Goal: Task Accomplishment & Management: Use online tool/utility

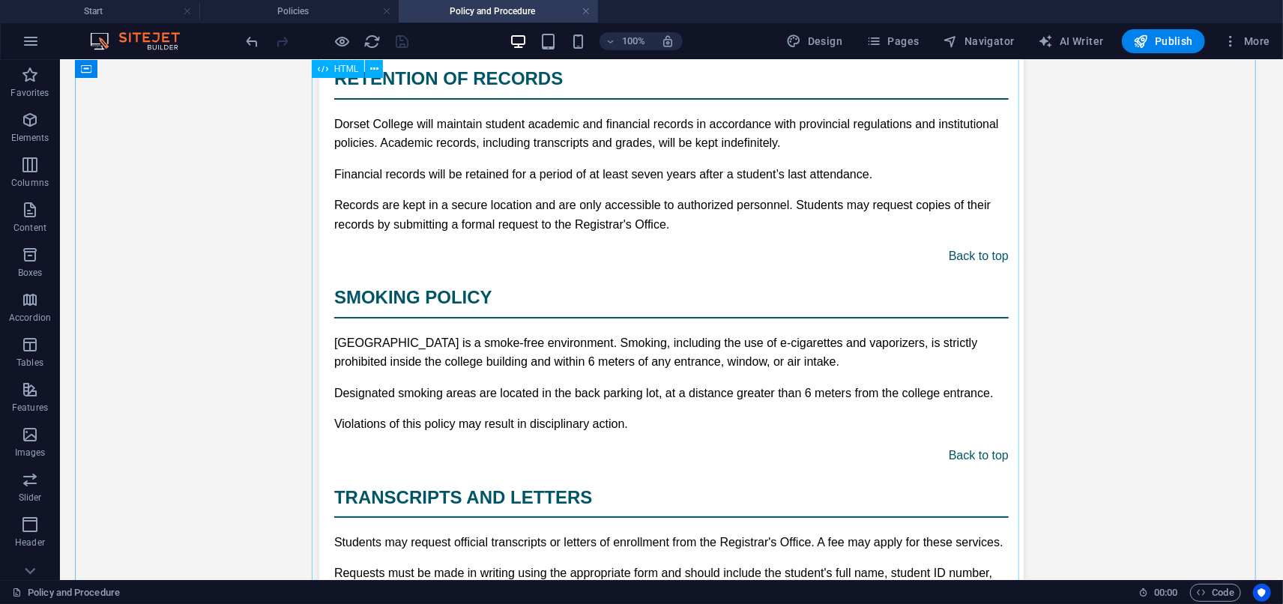
scroll to position [11001, 0]
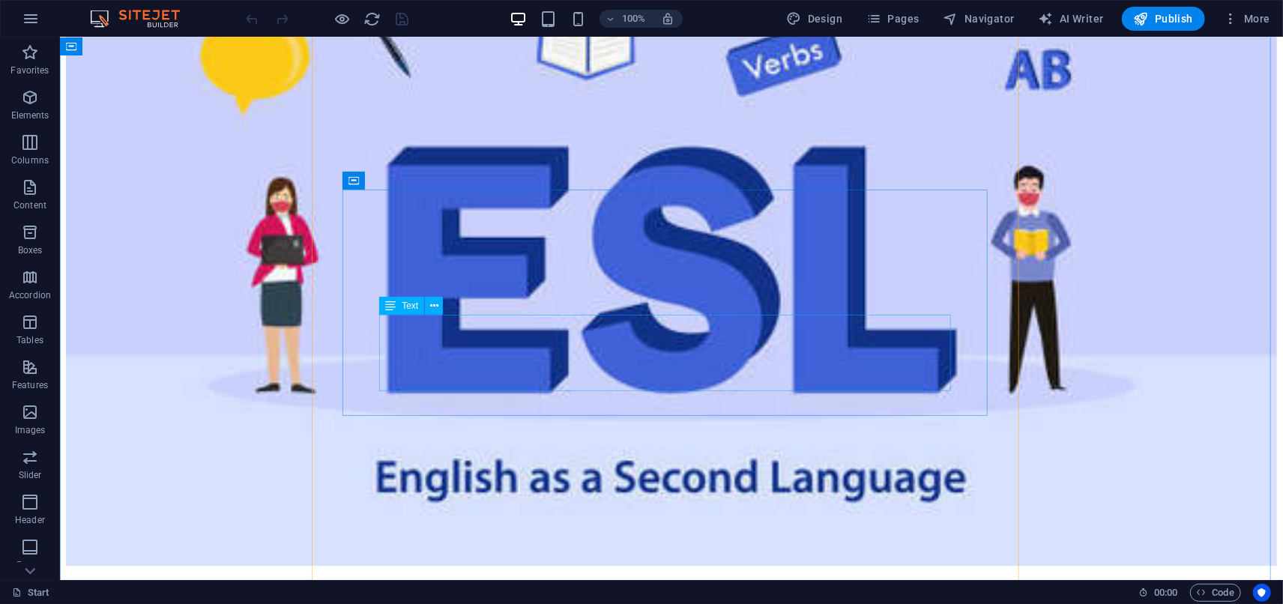
scroll to position [3581, 0]
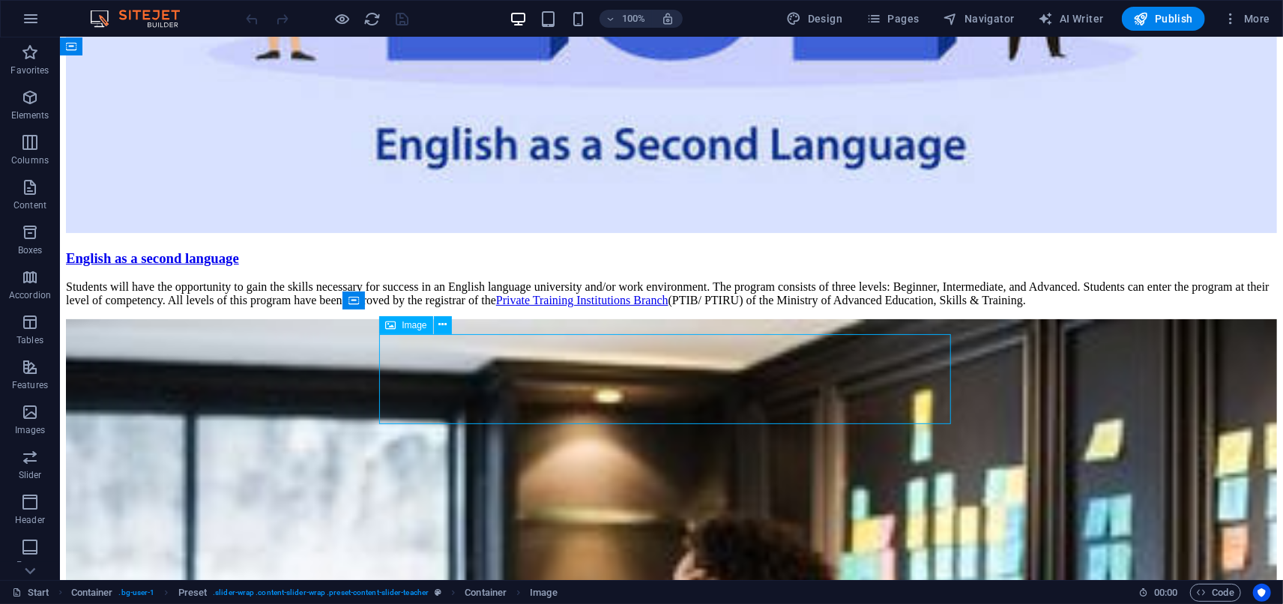
select select "px"
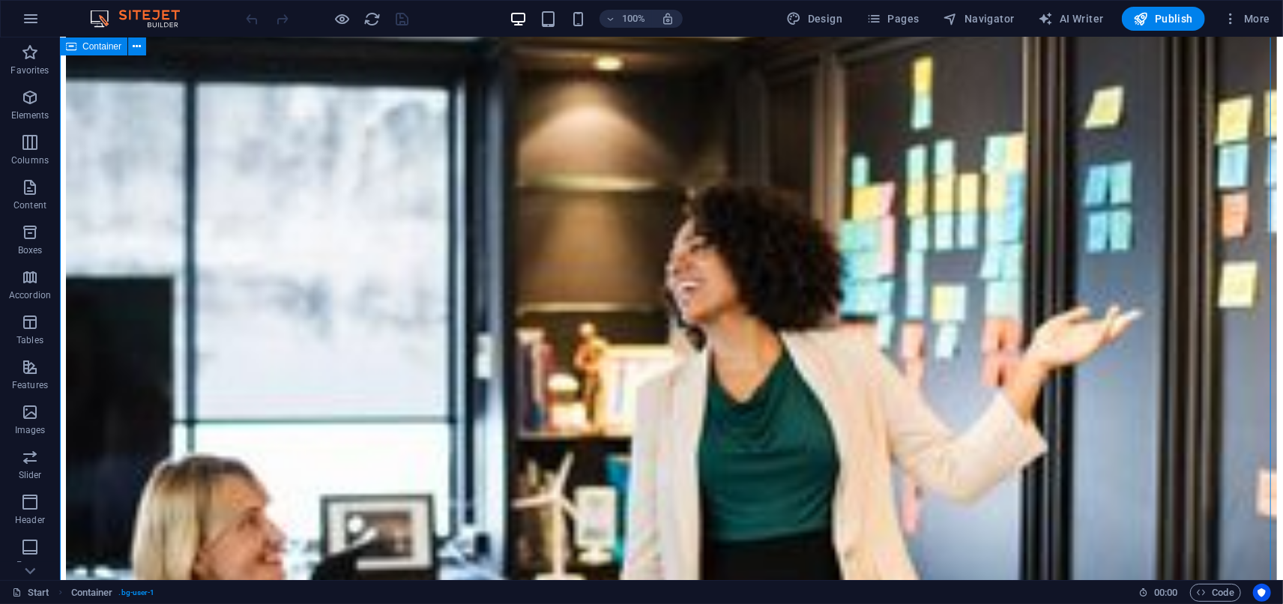
scroll to position [3915, 0]
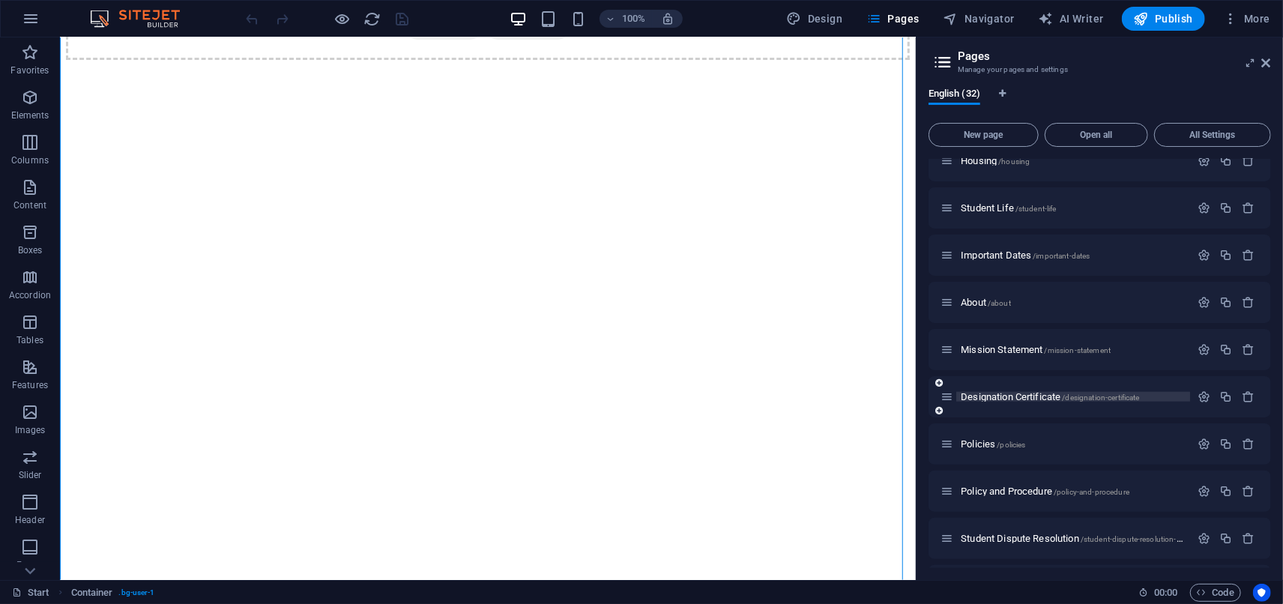
scroll to position [1083, 0]
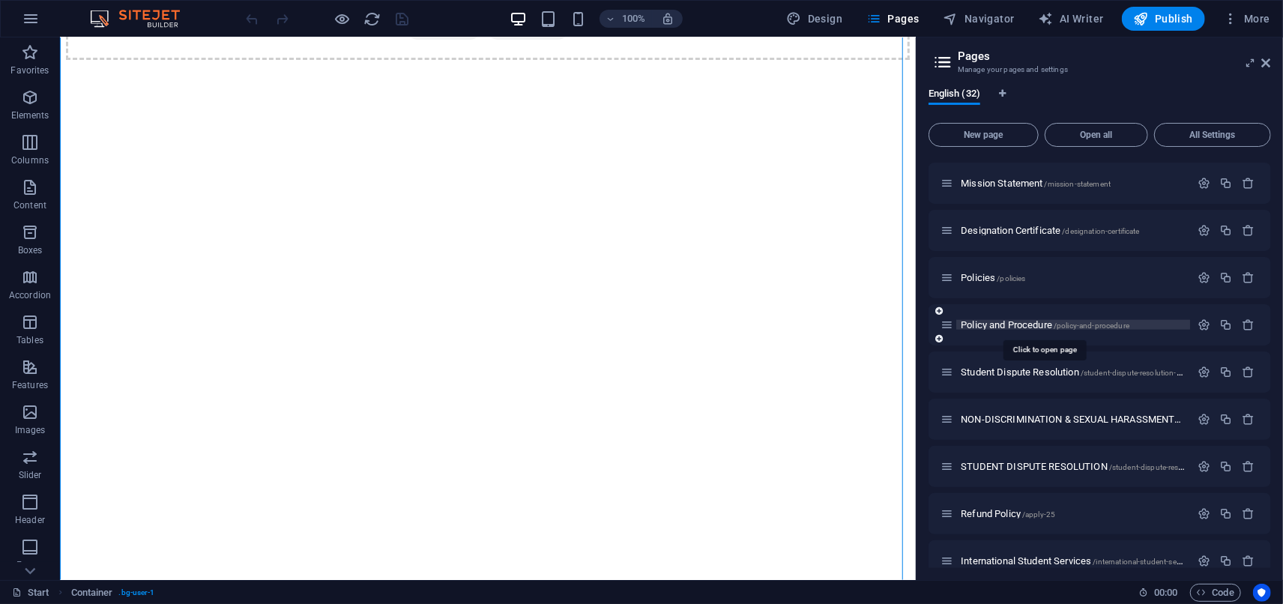
click at [1026, 323] on span "Policy and Procedure /policy-and-procedure" at bounding box center [1045, 324] width 169 height 11
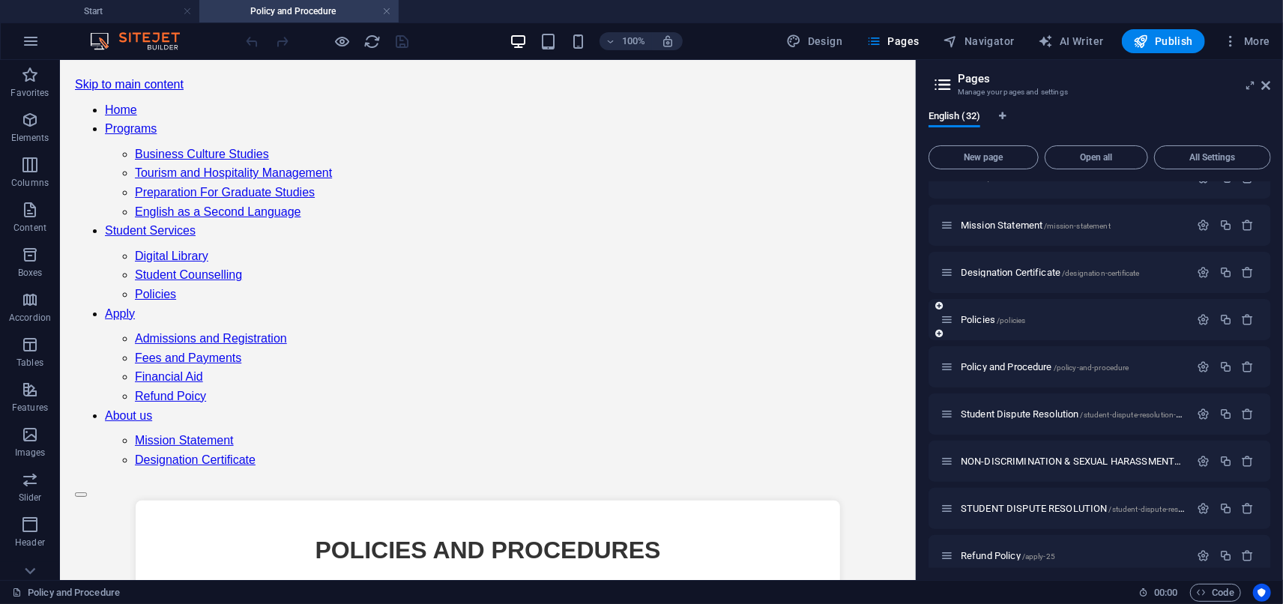
scroll to position [0, 0]
